Goal: Check status: Check status

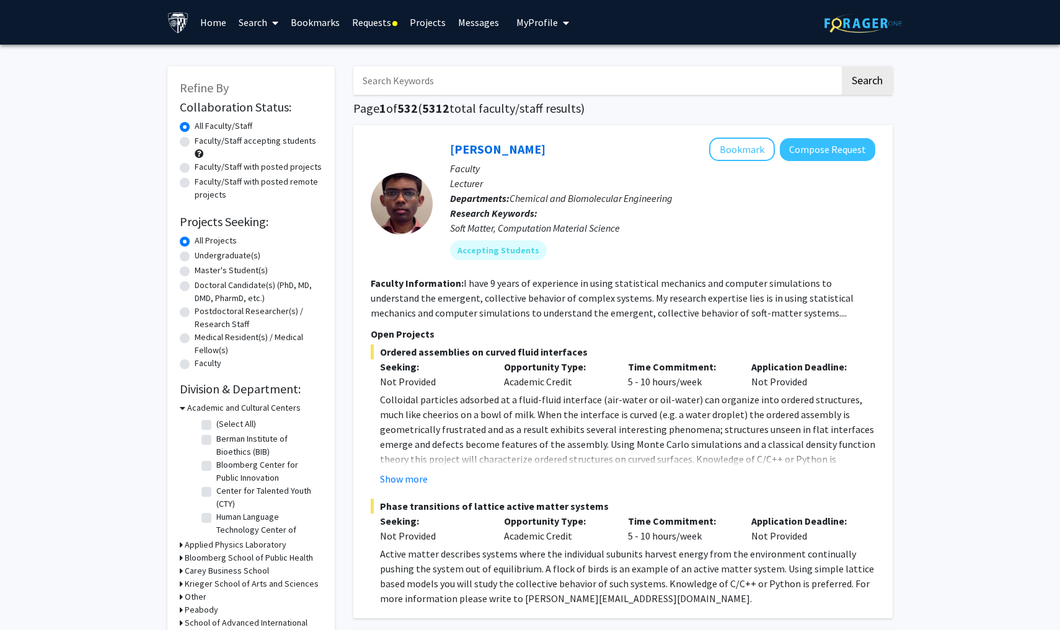
click at [362, 21] on link "Requests" at bounding box center [375, 22] width 58 height 43
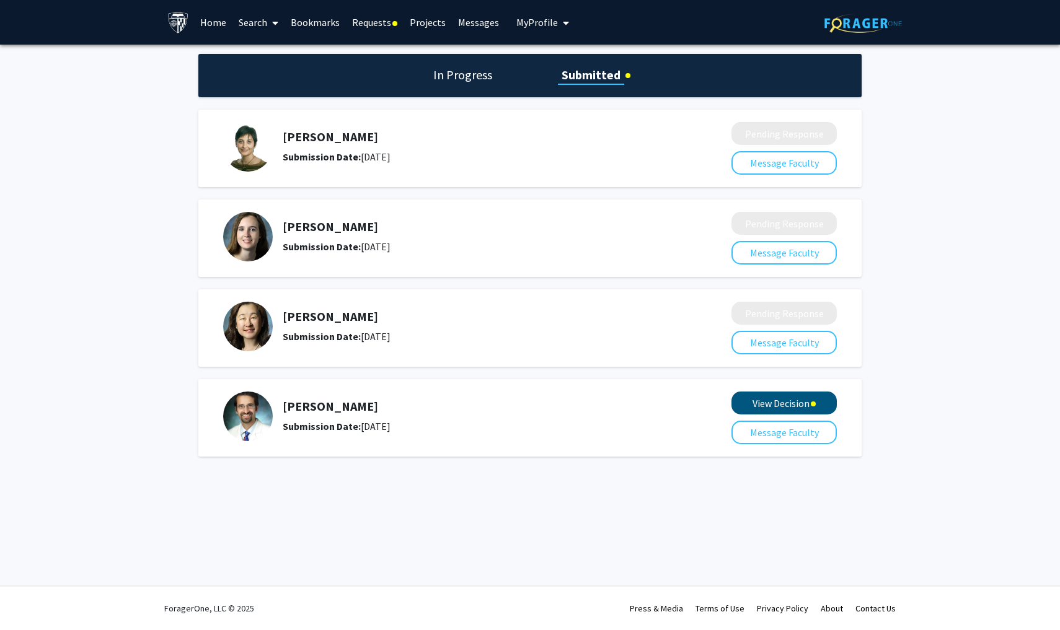
click at [521, 402] on button "View Decision" at bounding box center [783, 403] width 105 height 23
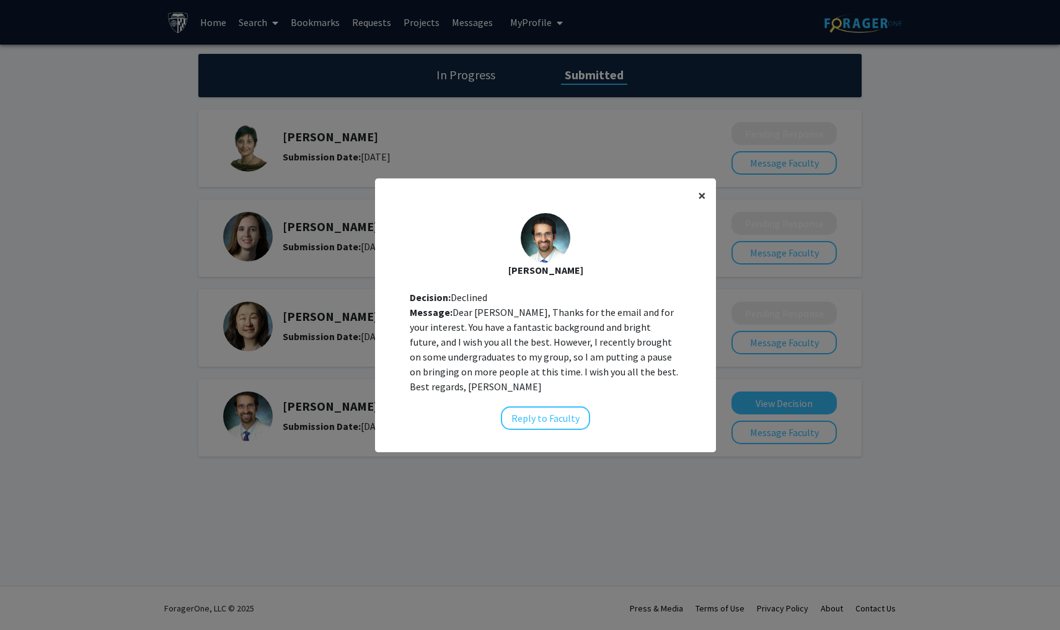
click at [521, 198] on span "×" at bounding box center [702, 195] width 8 height 19
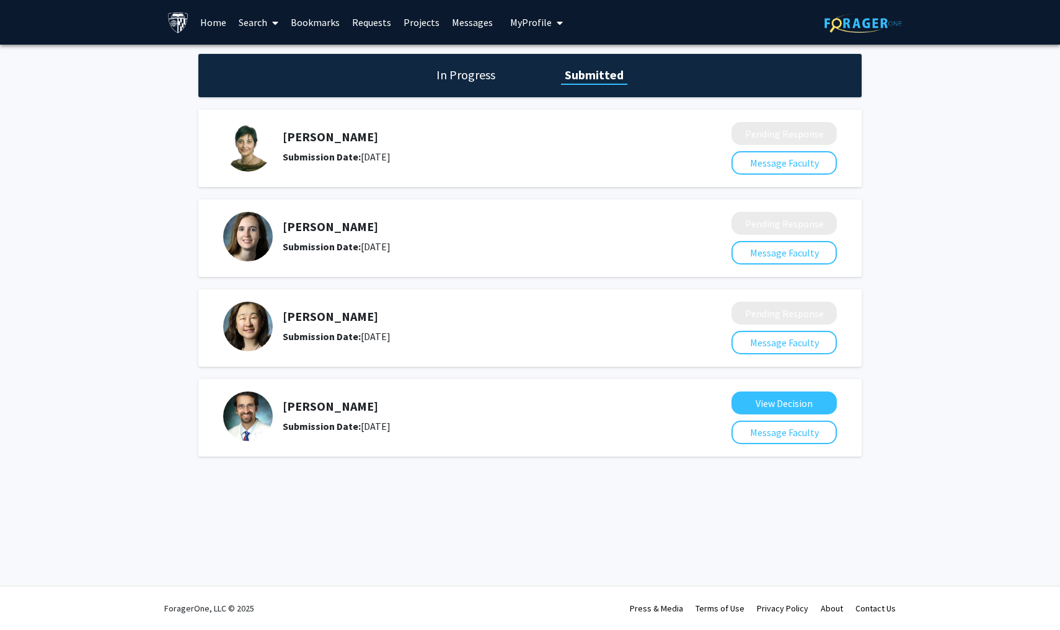
click at [327, 408] on h5 "[PERSON_NAME]" at bounding box center [474, 406] width 383 height 15
click at [257, 424] on img at bounding box center [248, 417] width 50 height 50
click at [221, 25] on link "Home" at bounding box center [213, 22] width 38 height 43
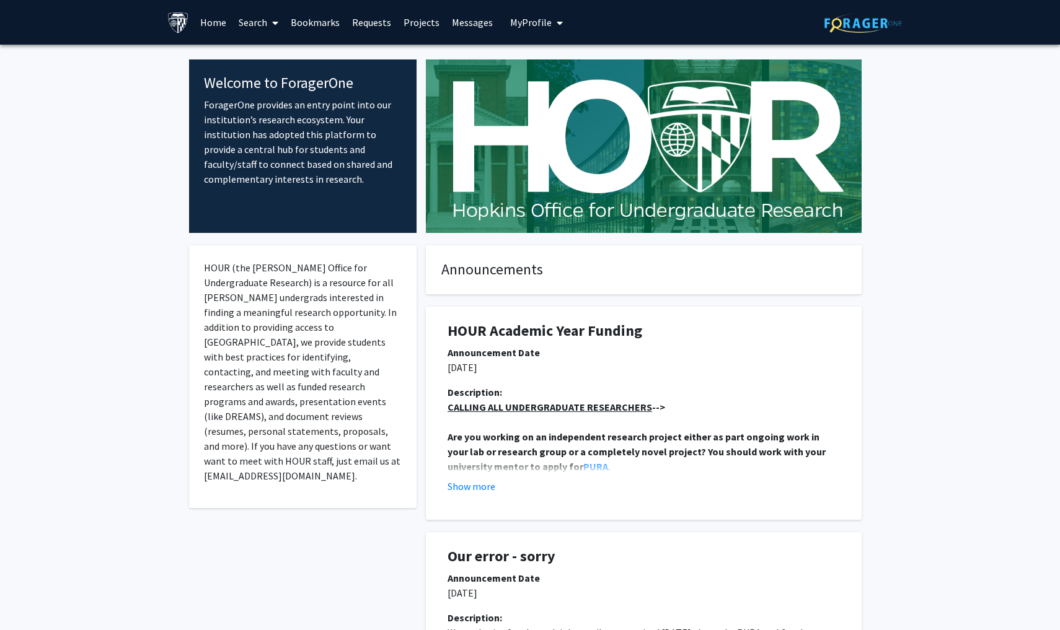
click at [521, 29] on span "My Profile" at bounding box center [531, 22] width 42 height 12
